Goal: Share content

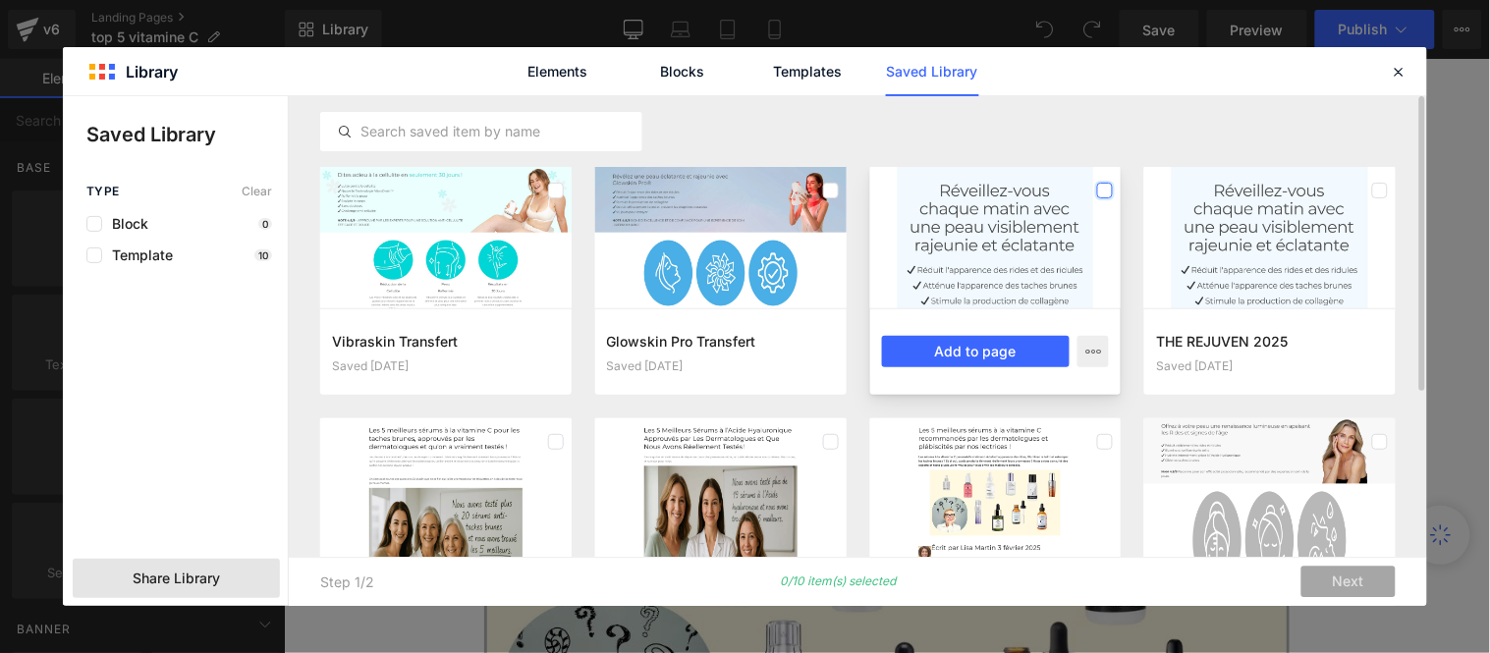
click at [1105, 191] on label at bounding box center [1105, 191] width 16 height 16
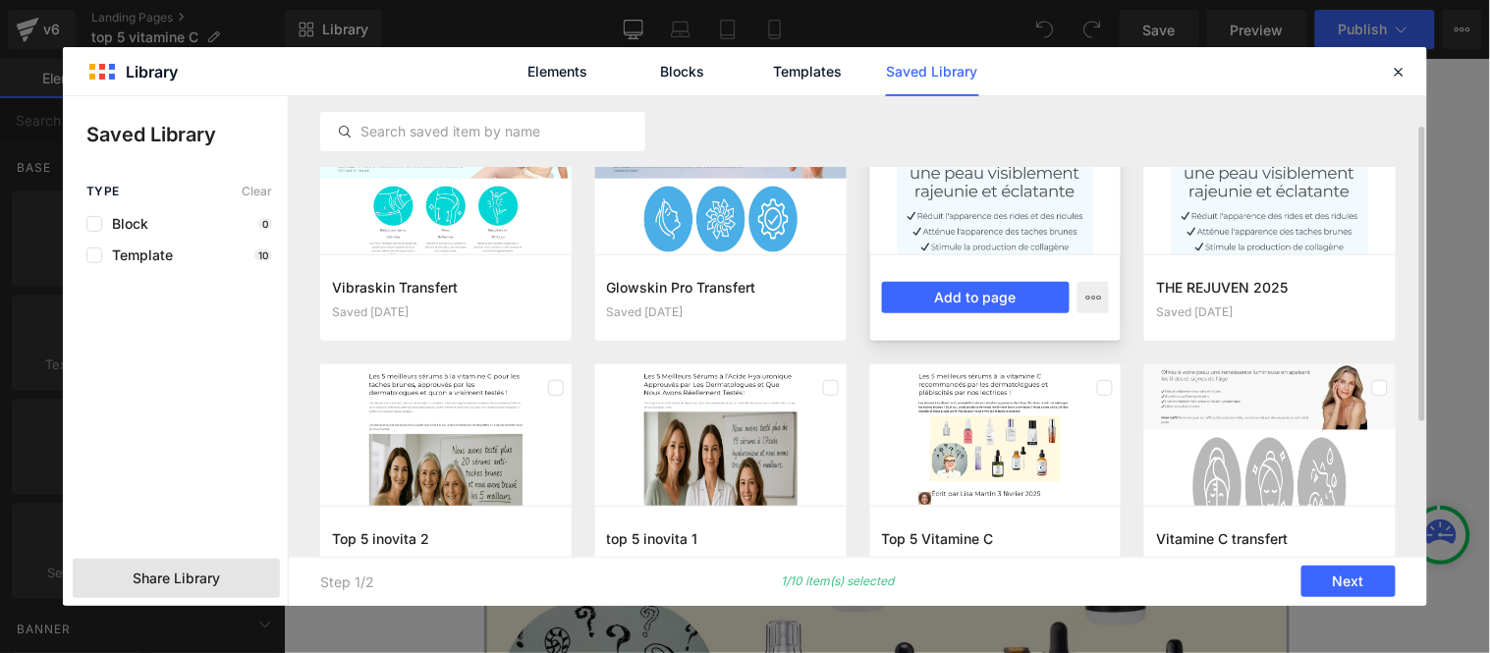
scroll to position [109, 0]
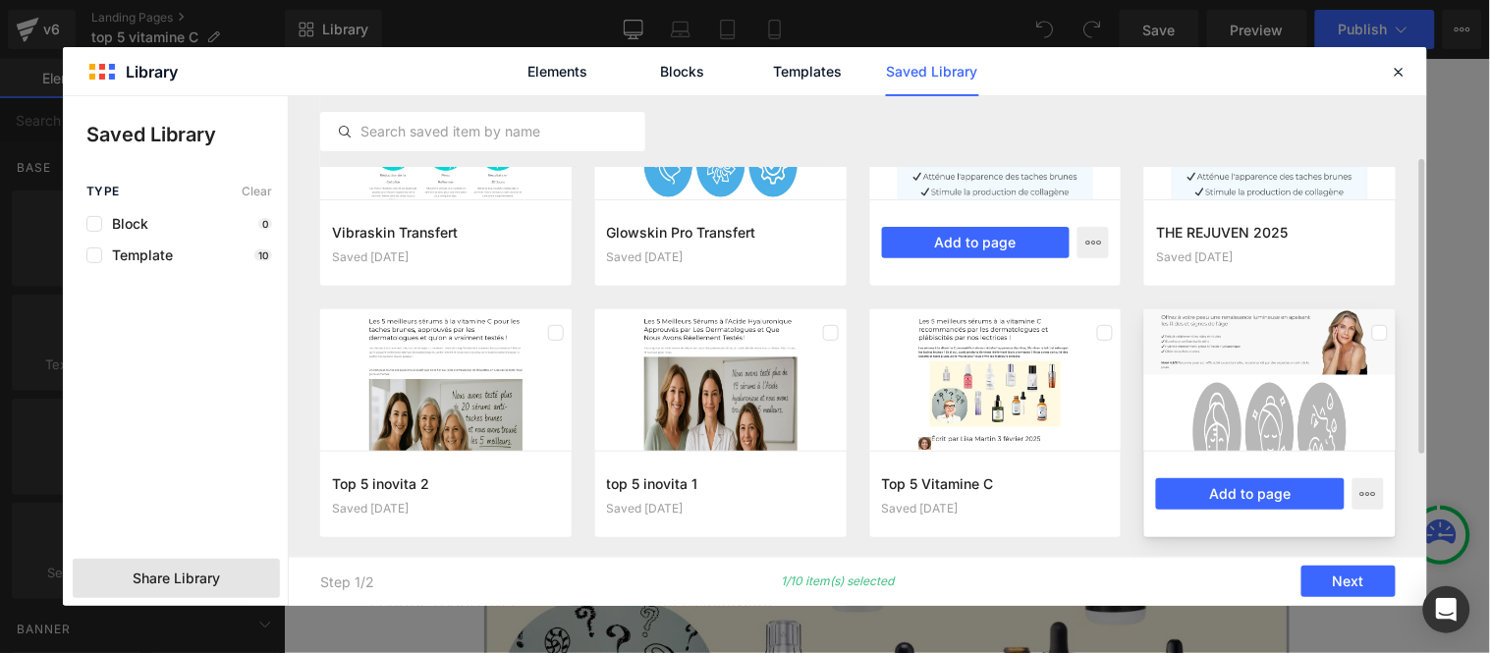
drag, startPoint x: 1103, startPoint y: 332, endPoint x: 1151, endPoint y: 381, distance: 68.8
click at [1106, 335] on label at bounding box center [1105, 333] width 16 height 16
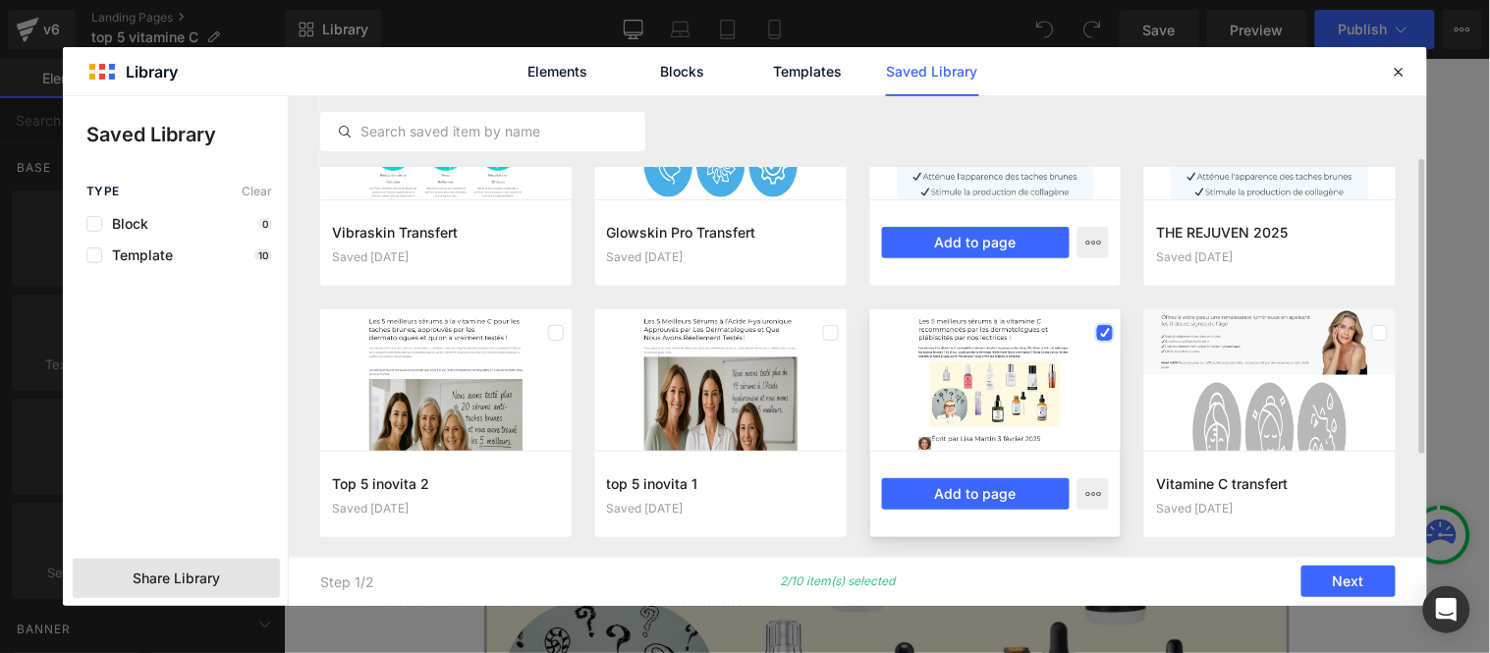
drag, startPoint x: 1104, startPoint y: 329, endPoint x: 1244, endPoint y: 360, distance: 143.9
click at [1105, 333] on icon at bounding box center [1105, 333] width 10 height 0
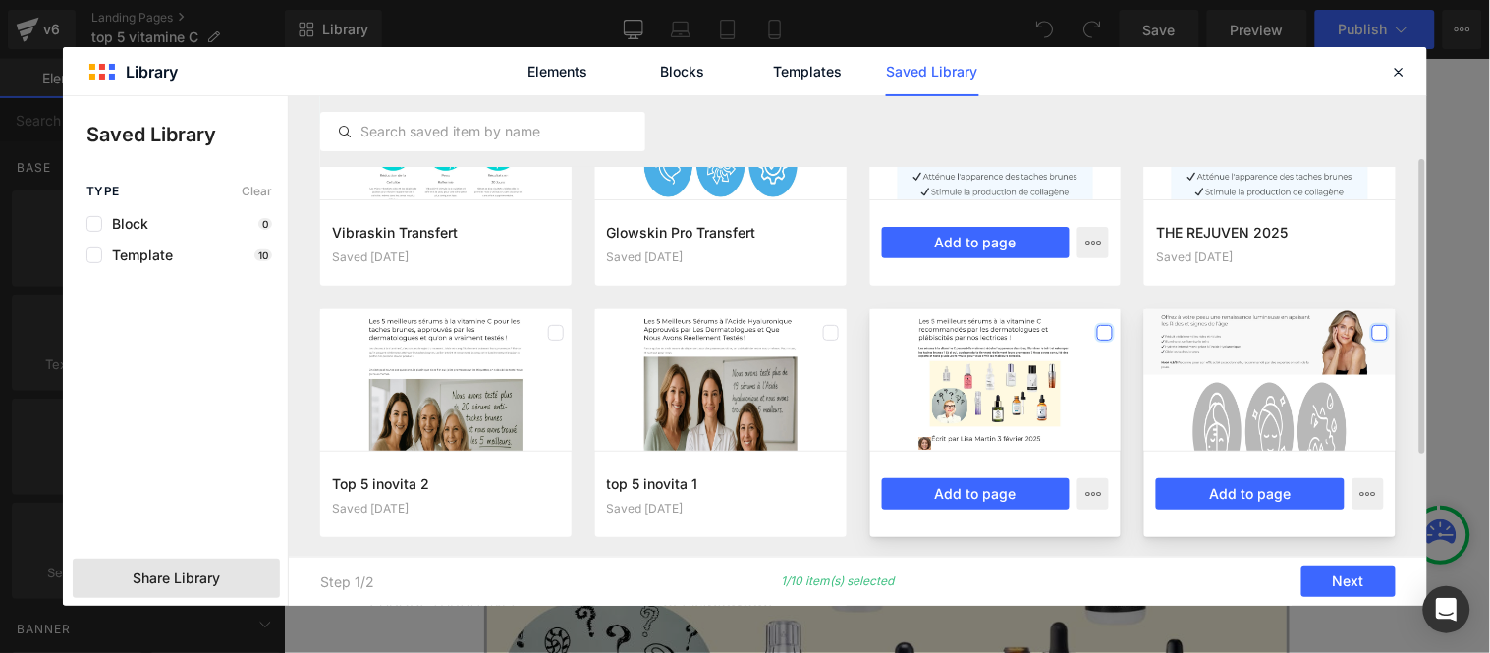
click at [1377, 328] on label at bounding box center [1380, 333] width 16 height 16
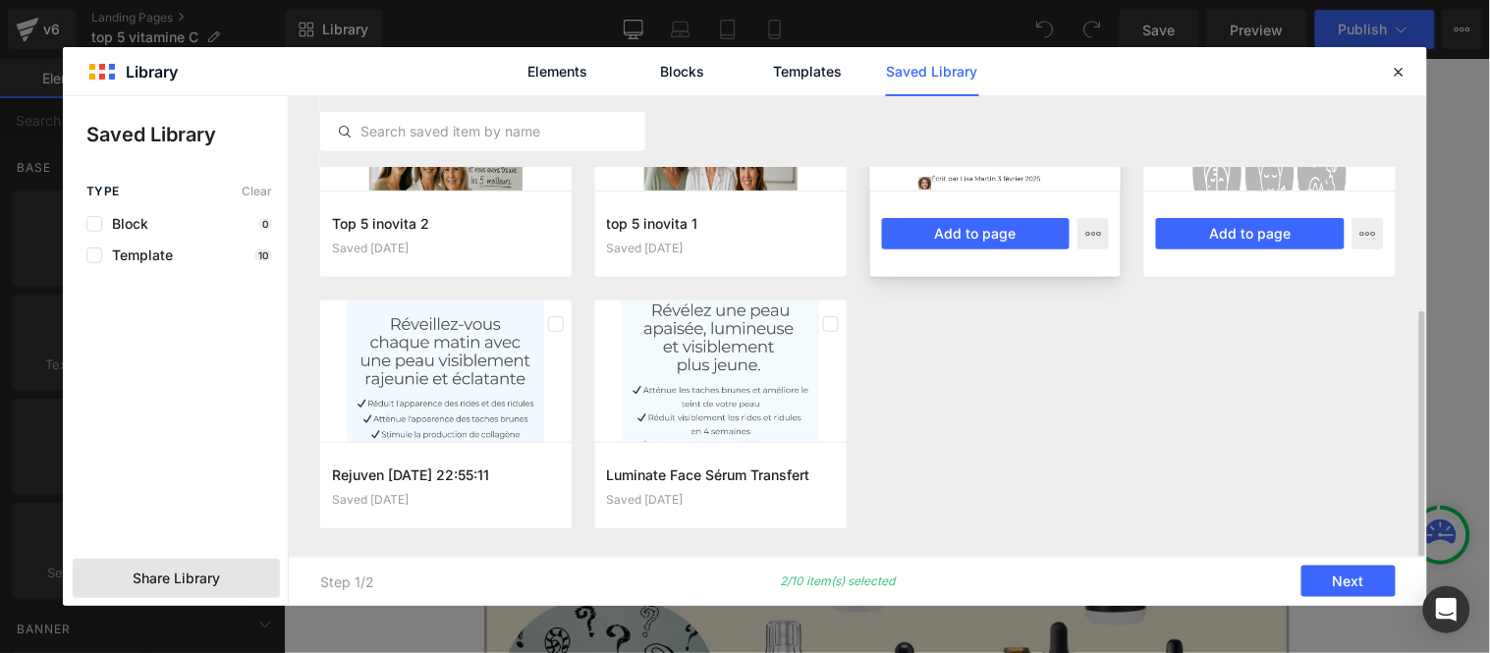
scroll to position [0, 0]
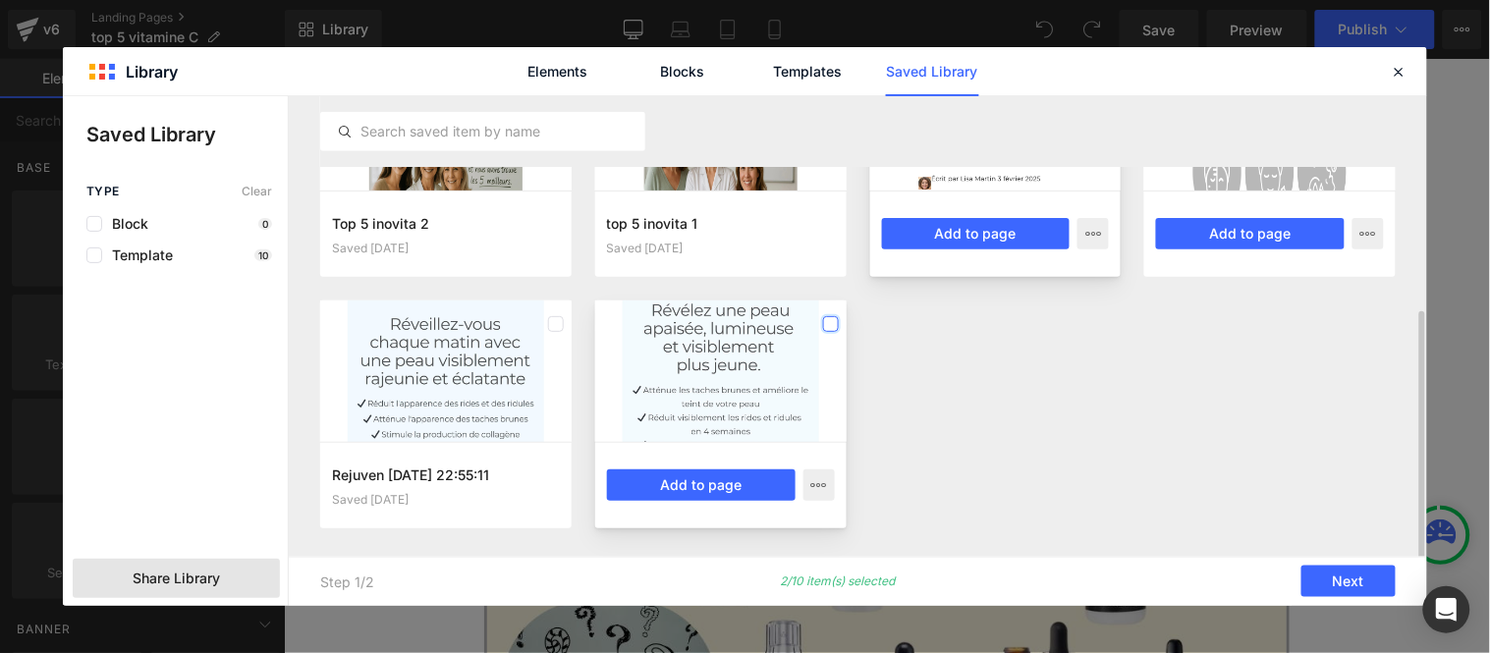
drag, startPoint x: 832, startPoint y: 322, endPoint x: 847, endPoint y: 342, distance: 24.6
click at [835, 324] on label at bounding box center [831, 324] width 16 height 16
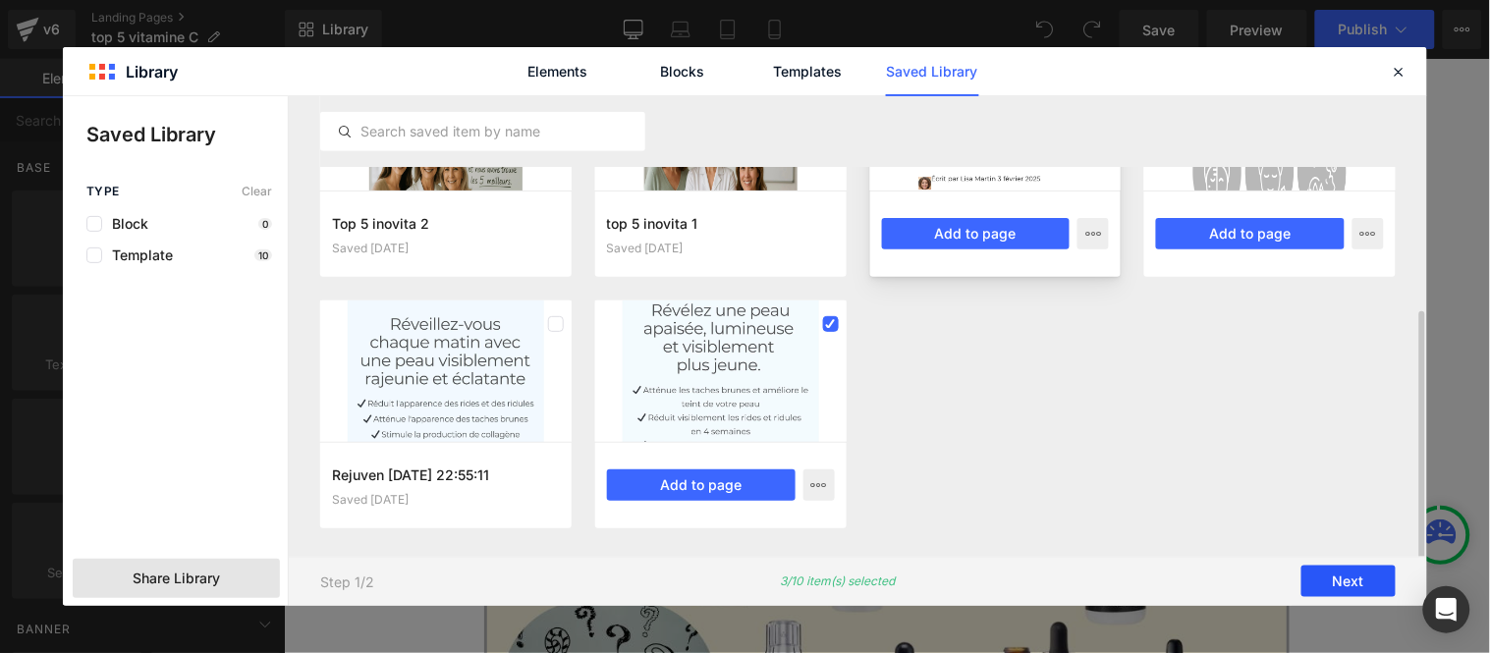
click at [1331, 575] on button "Next" at bounding box center [1348, 581] width 94 height 31
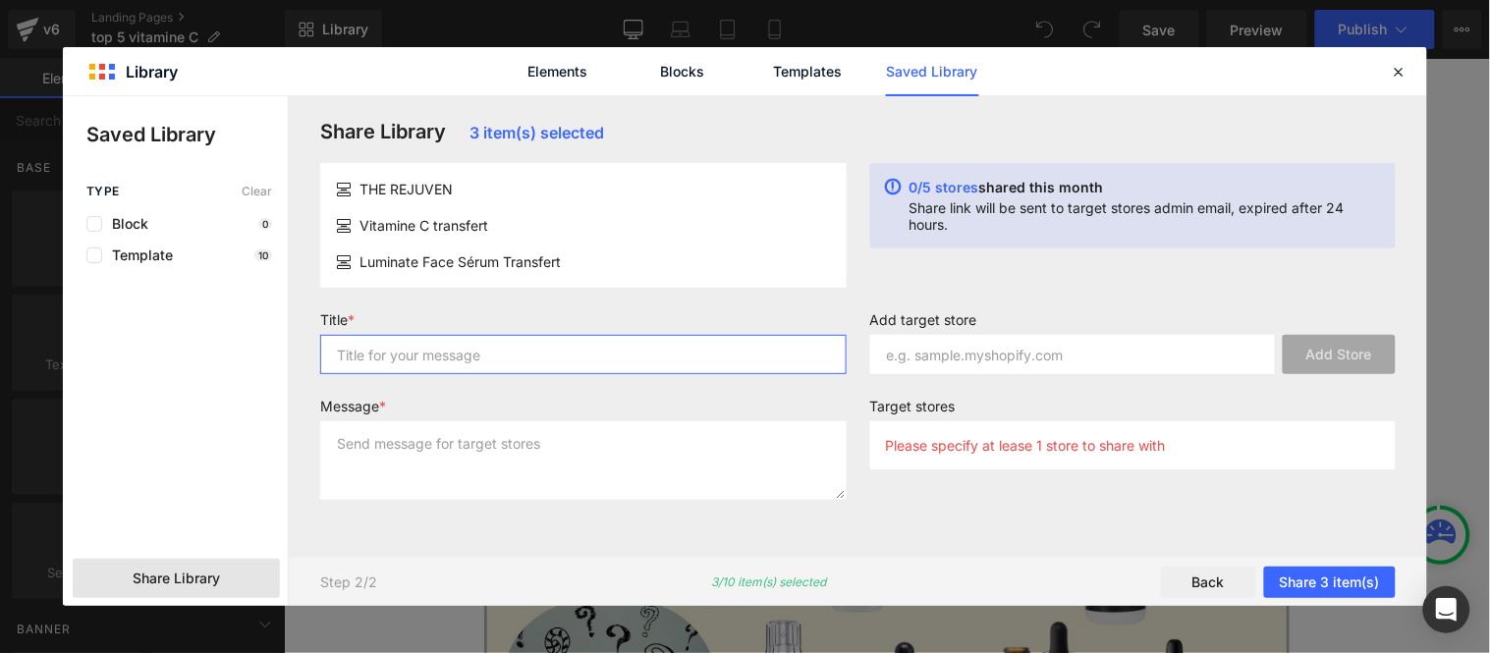
click at [471, 350] on input "text" at bounding box center [583, 354] width 526 height 39
type input "Serum"
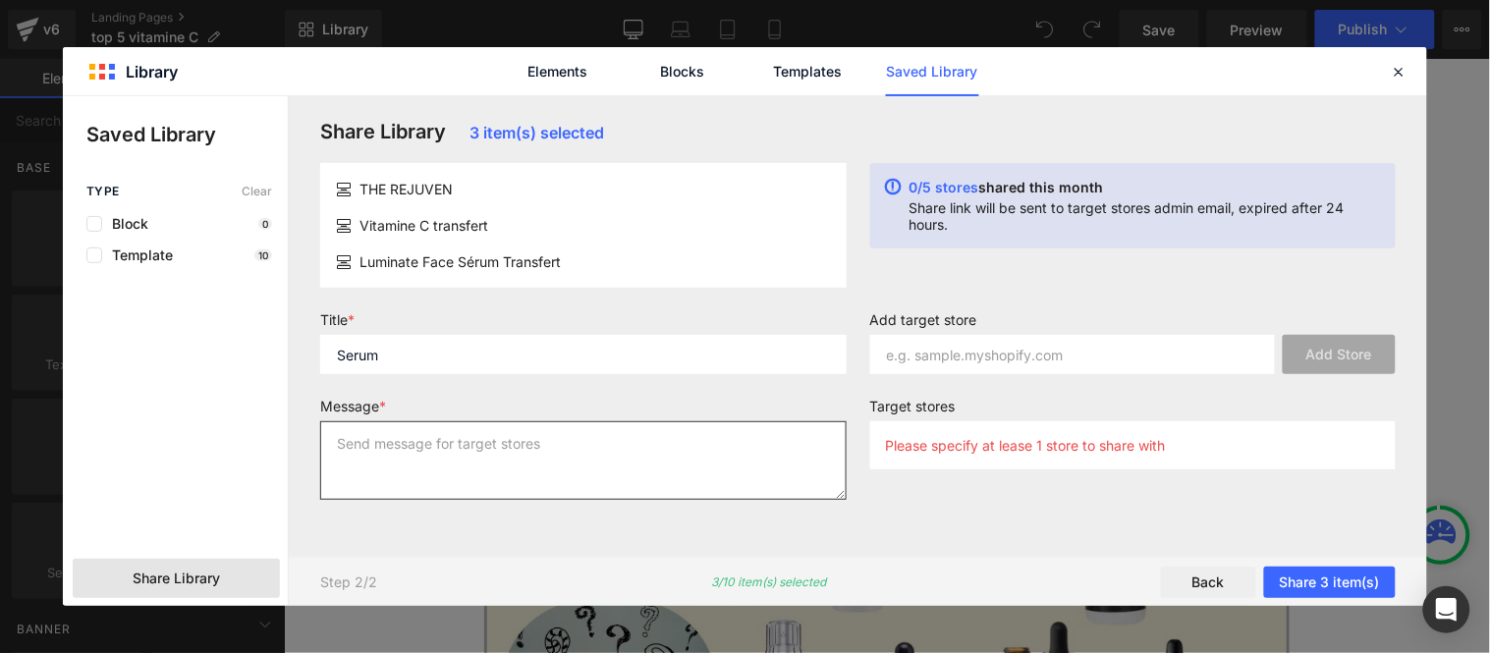
click at [435, 458] on textarea at bounding box center [583, 460] width 526 height 79
paste textarea "Serum"
type textarea "Serum"
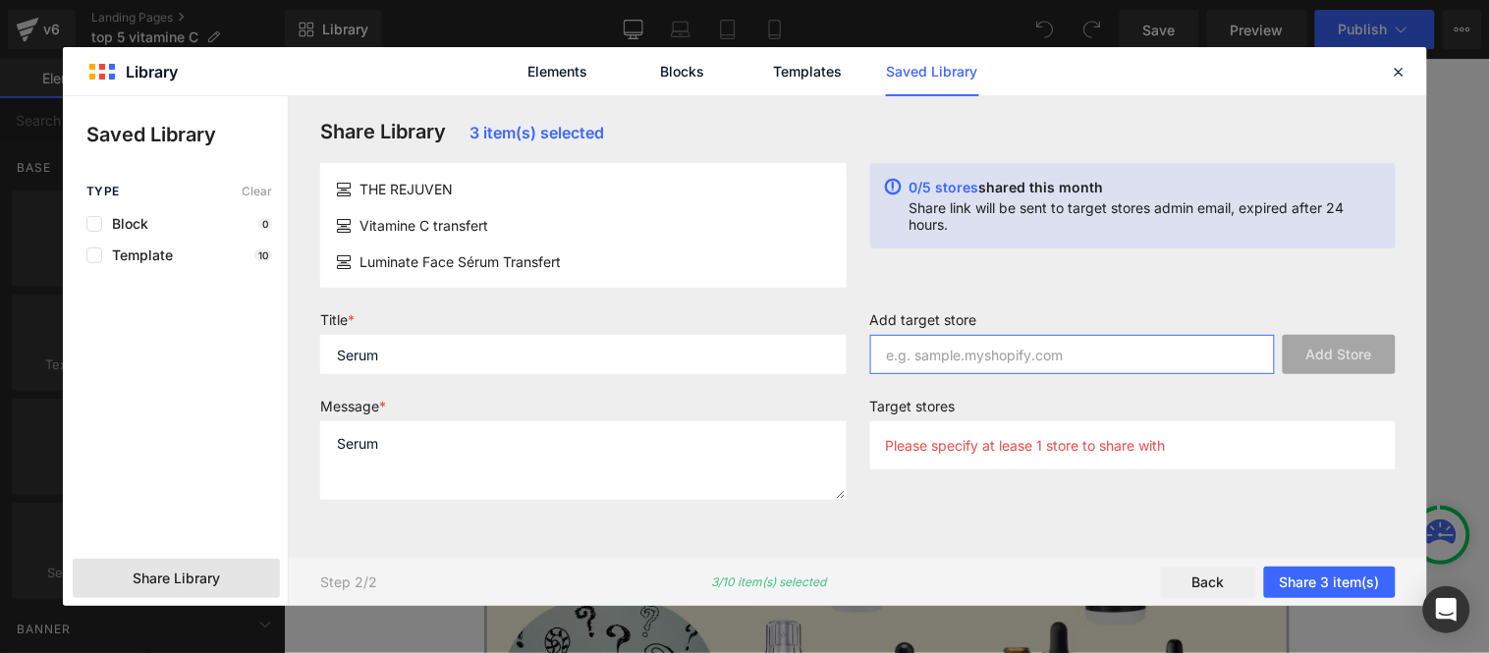
click at [1052, 345] on input "text" at bounding box center [1073, 354] width 406 height 39
paste input "hbmhr3-a0"
type input "hbmhr3-a0"
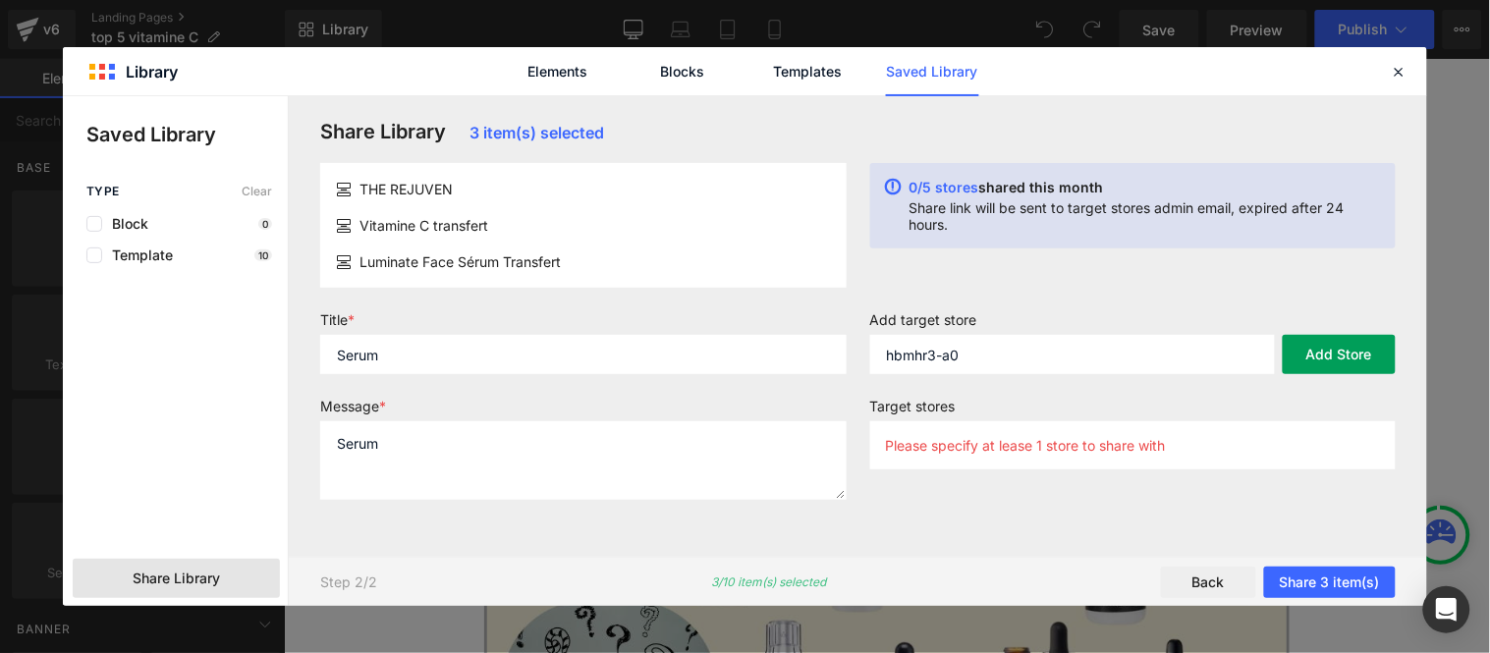
click at [1351, 365] on button "Add Store" at bounding box center [1339, 354] width 113 height 39
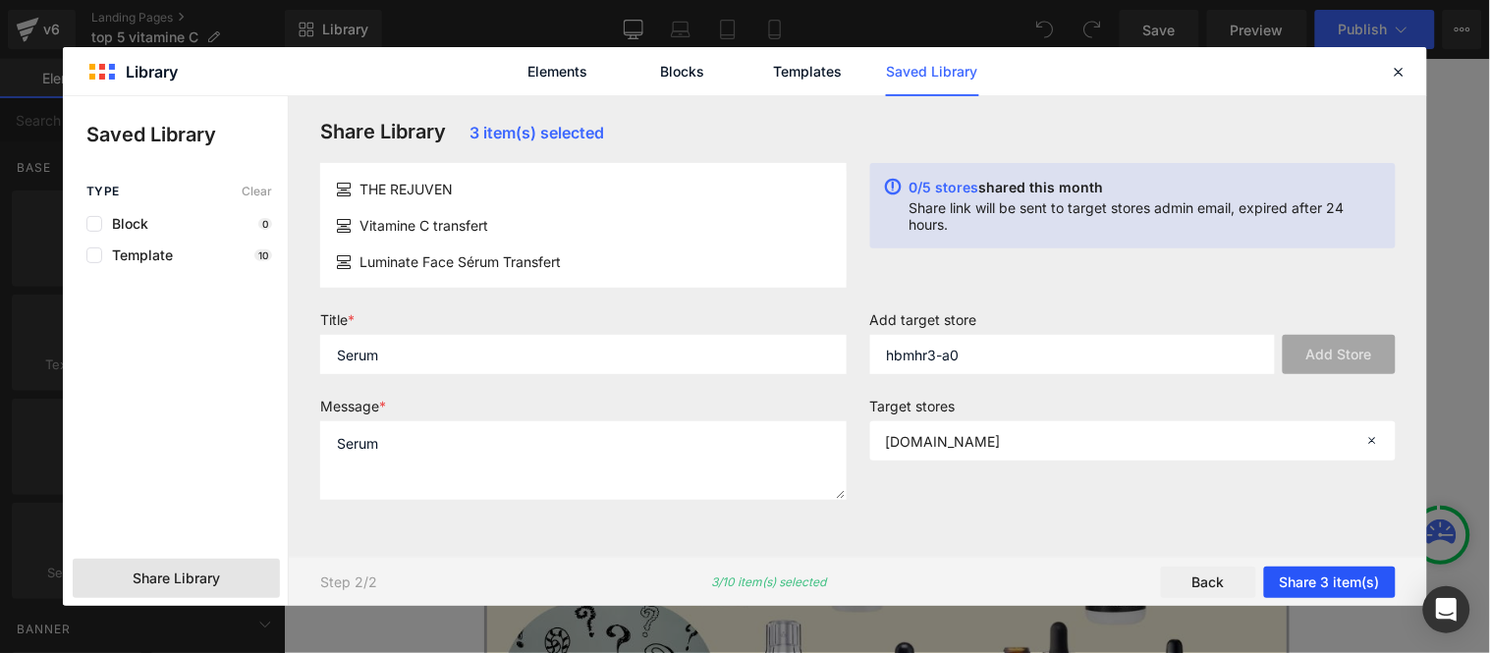
click at [1340, 583] on button "Share 3 item(s)" at bounding box center [1330, 582] width 132 height 31
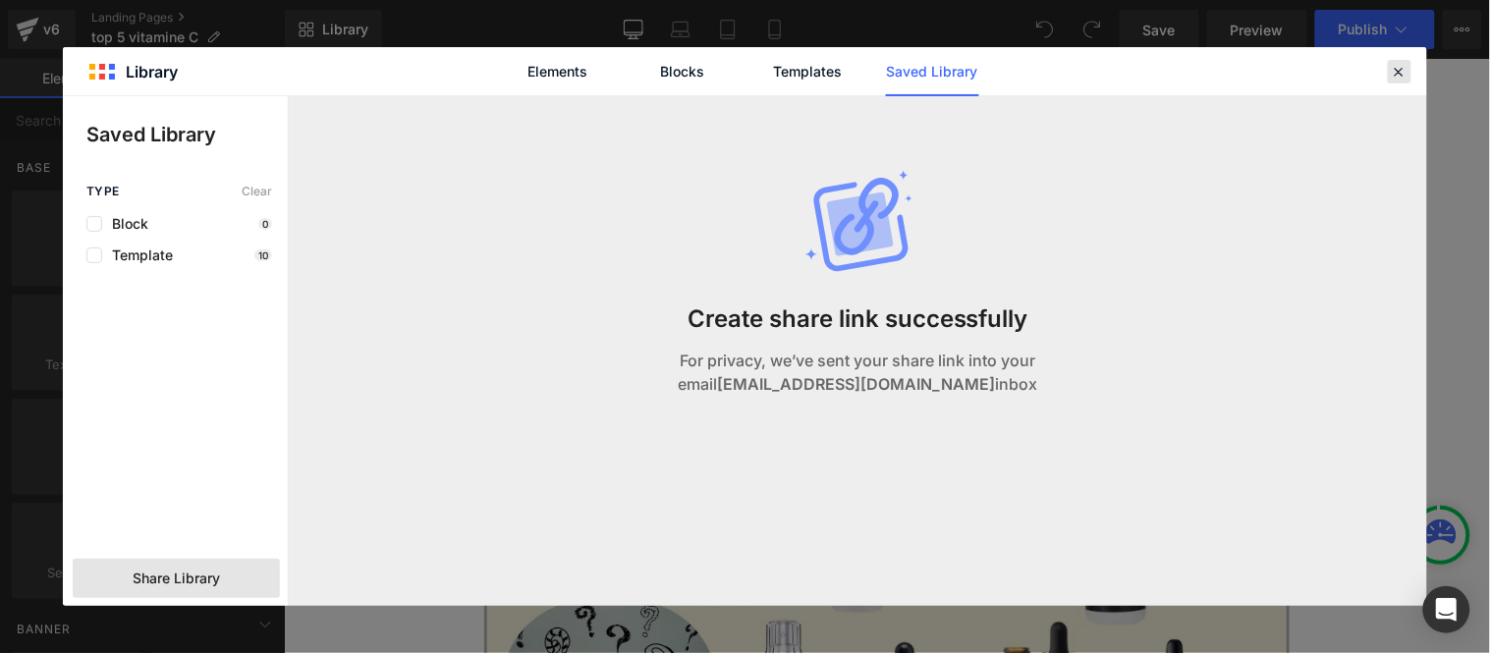
click at [1389, 71] on div at bounding box center [1400, 72] width 24 height 24
